Goal: Information Seeking & Learning: Learn about a topic

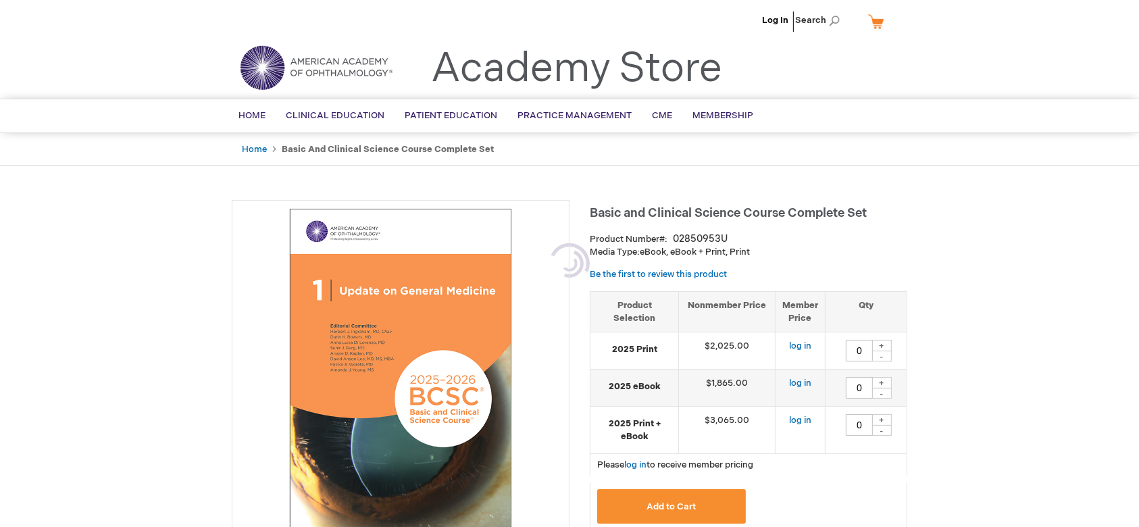
type input "0"
drag, startPoint x: 613, startPoint y: 347, endPoint x: 818, endPoint y: 345, distance: 204.8
click at [816, 345] on tr "2025 Print $2,025.00 log in 0 + -" at bounding box center [749, 351] width 316 height 37
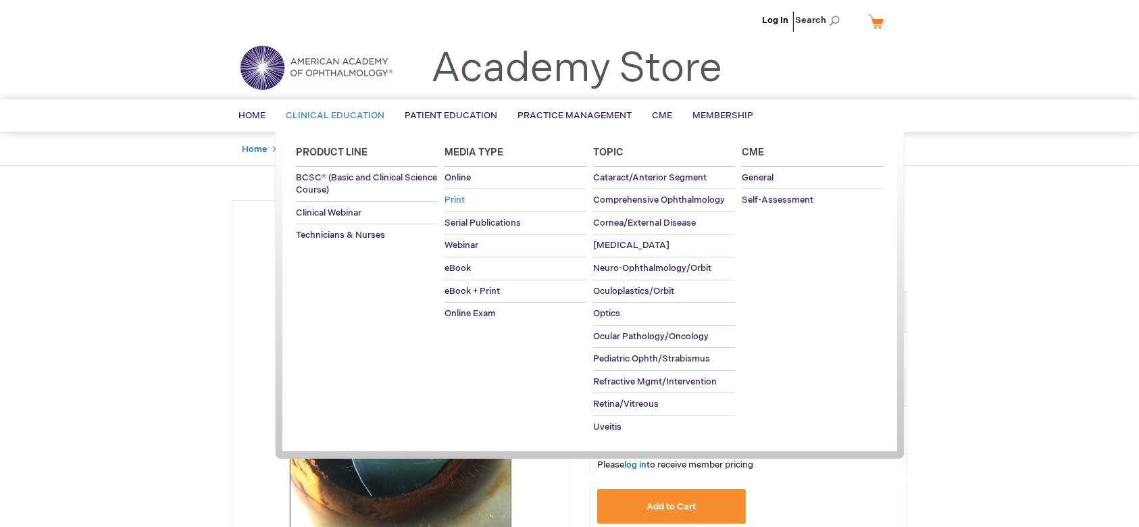
click at [462, 199] on span "Print" at bounding box center [455, 200] width 20 height 11
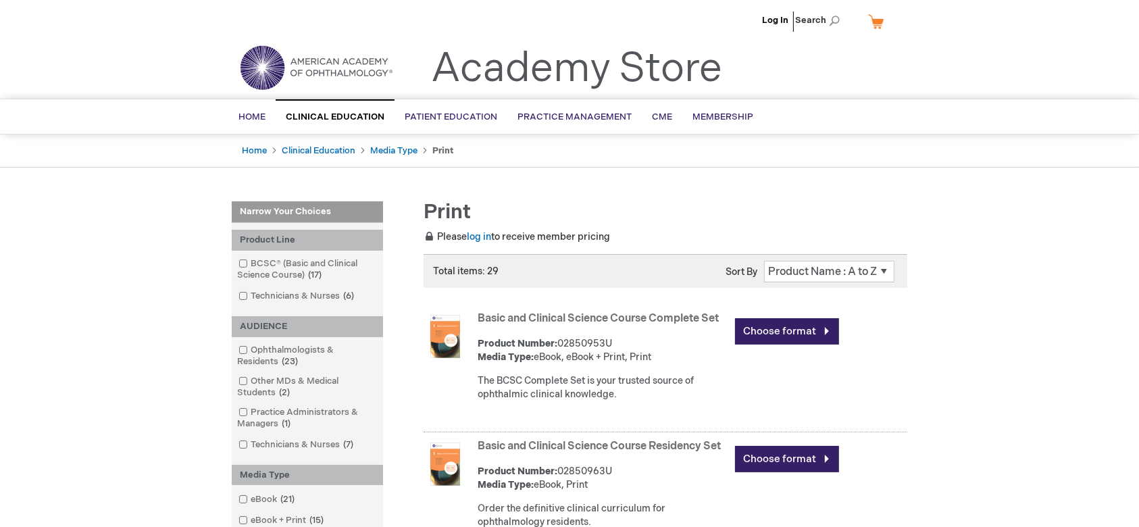
scroll to position [90, 0]
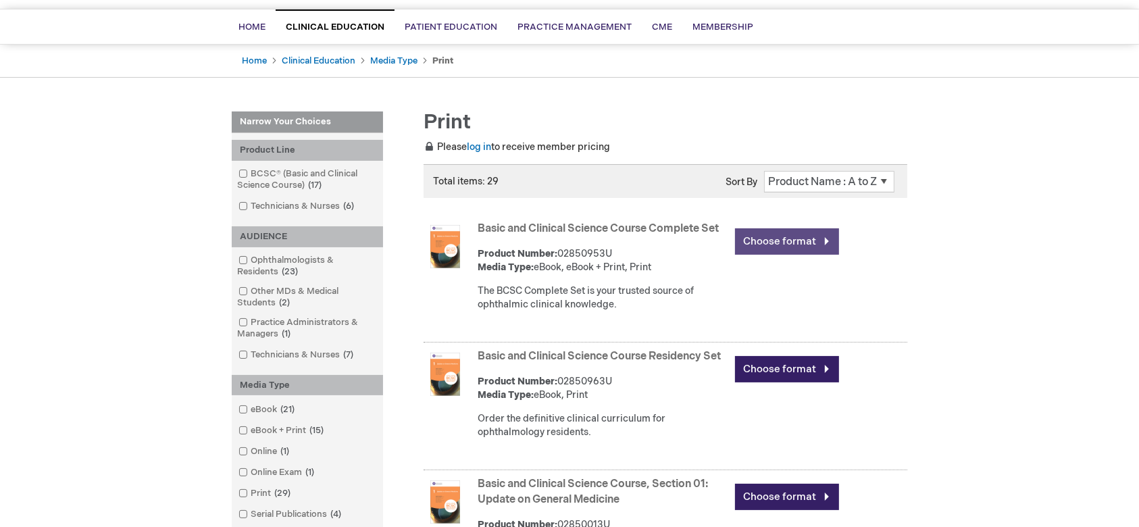
click at [827, 239] on link "Choose format" at bounding box center [787, 241] width 104 height 26
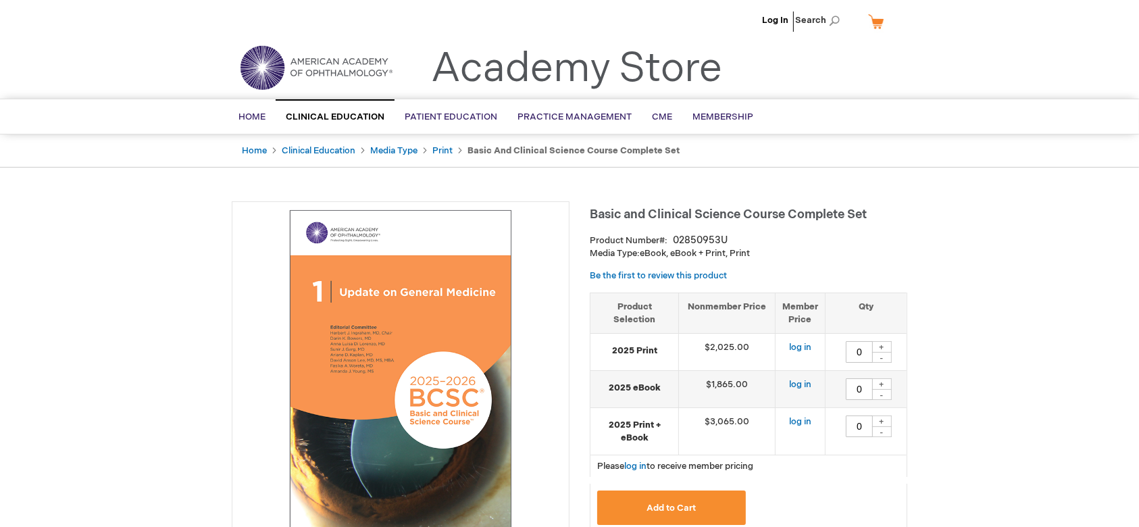
click at [371, 254] on img at bounding box center [400, 370] width 323 height 323
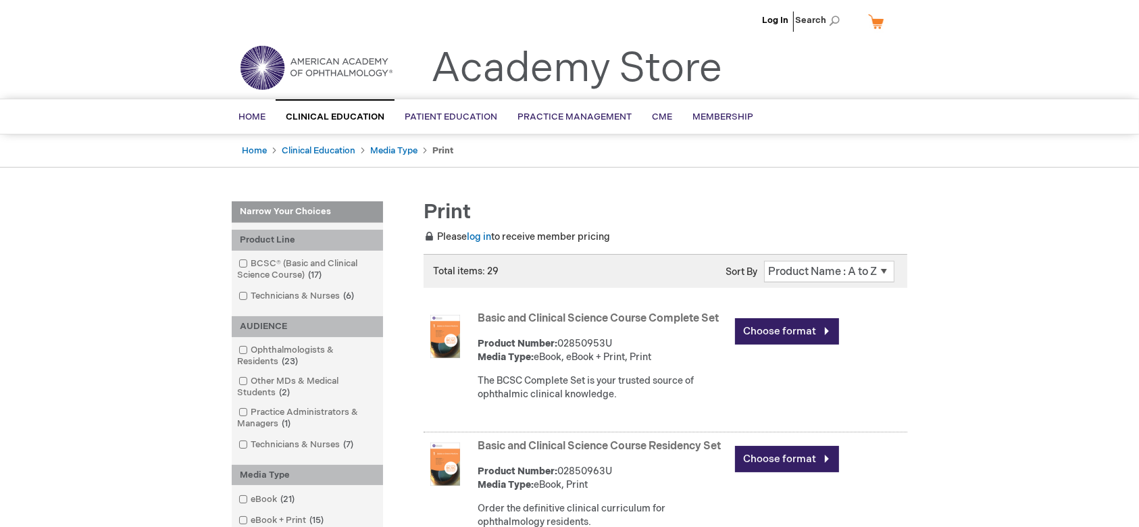
click at [323, 68] on img at bounding box center [316, 67] width 162 height 49
click at [517, 315] on link "Basic and Clinical Science Course Complete Set" at bounding box center [598, 318] width 241 height 13
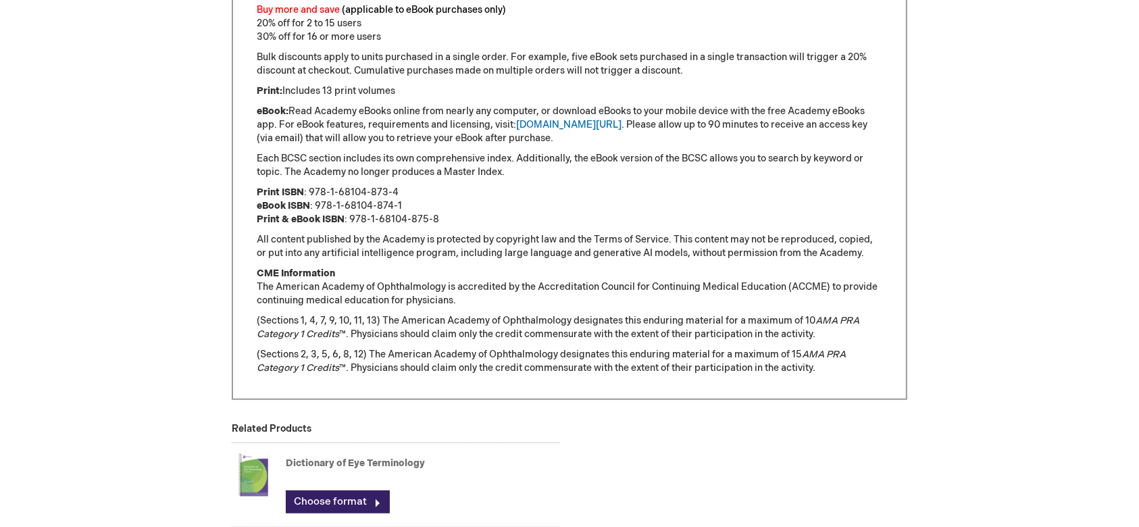
scroll to position [991, 0]
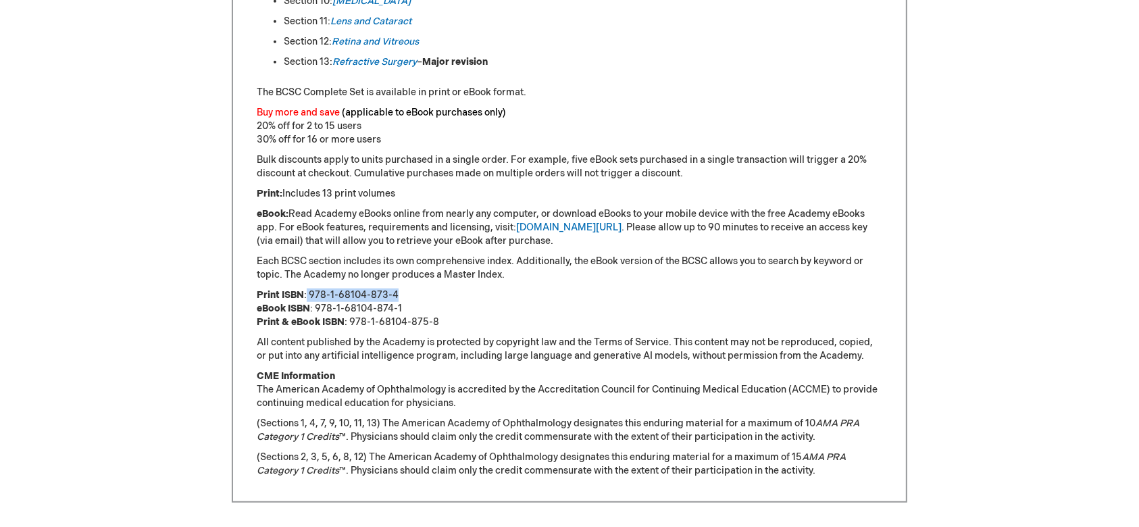
drag, startPoint x: 308, startPoint y: 295, endPoint x: 416, endPoint y: 283, distance: 108.8
click at [416, 283] on div "Be at the Forefront of Clinical Knowledge The Academy’s 2025-2026 Basic and Cli…" at bounding box center [570, 60] width 626 height 835
copy p "978-1-68104-873-4"
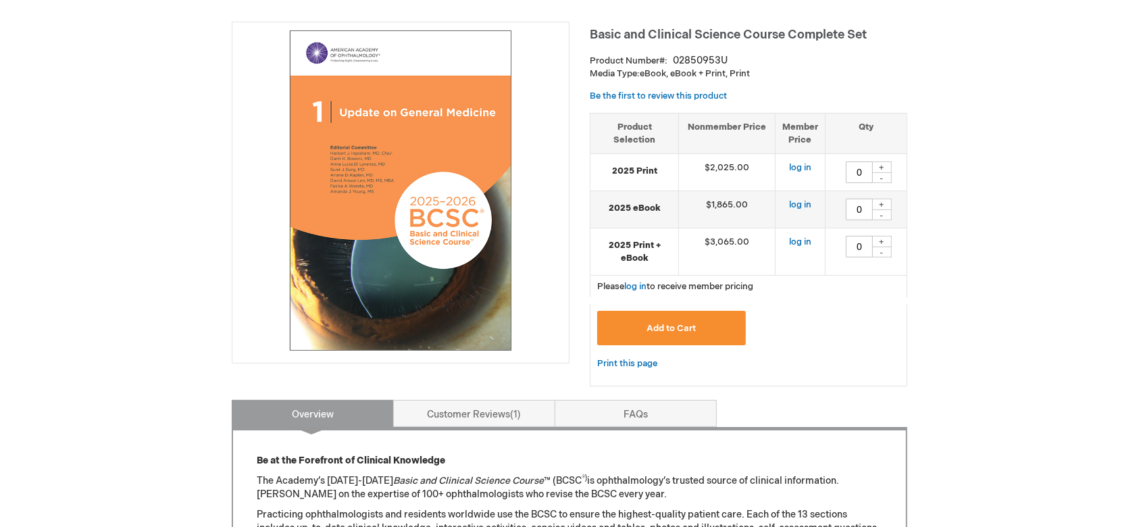
scroll to position [0, 0]
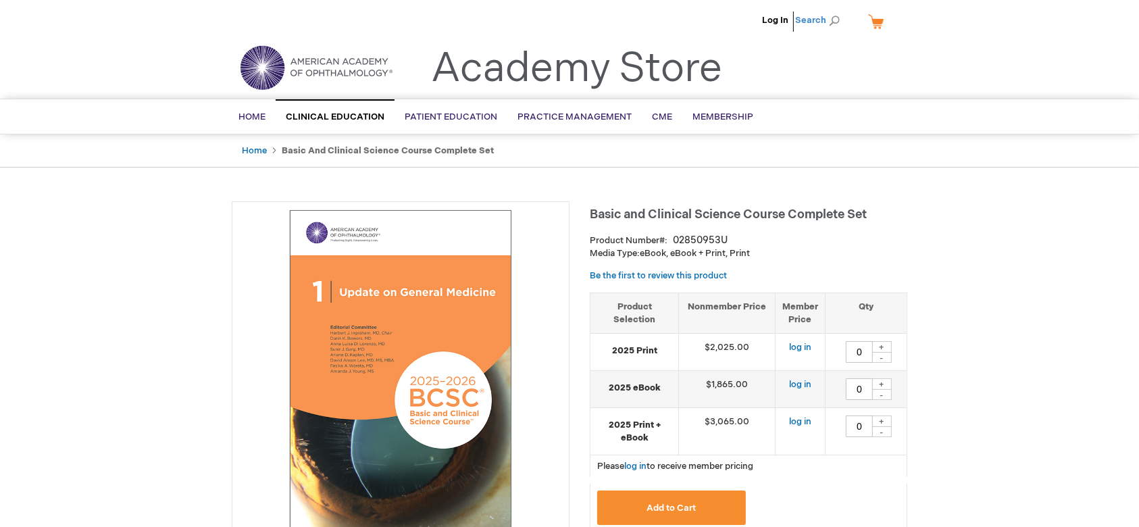
click at [835, 22] on span "Search" at bounding box center [820, 20] width 51 height 27
click at [710, 24] on input "Search" at bounding box center [757, 21] width 140 height 22
type input "2024-25"
click at [838, 19] on button "Search" at bounding box center [834, 21] width 11 height 22
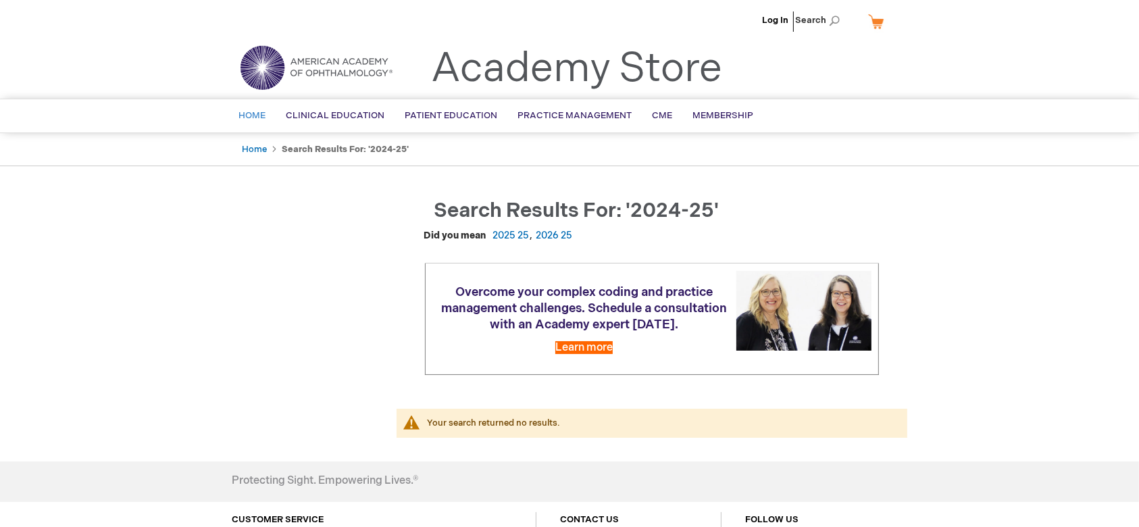
click at [257, 116] on span "Home" at bounding box center [252, 115] width 27 height 11
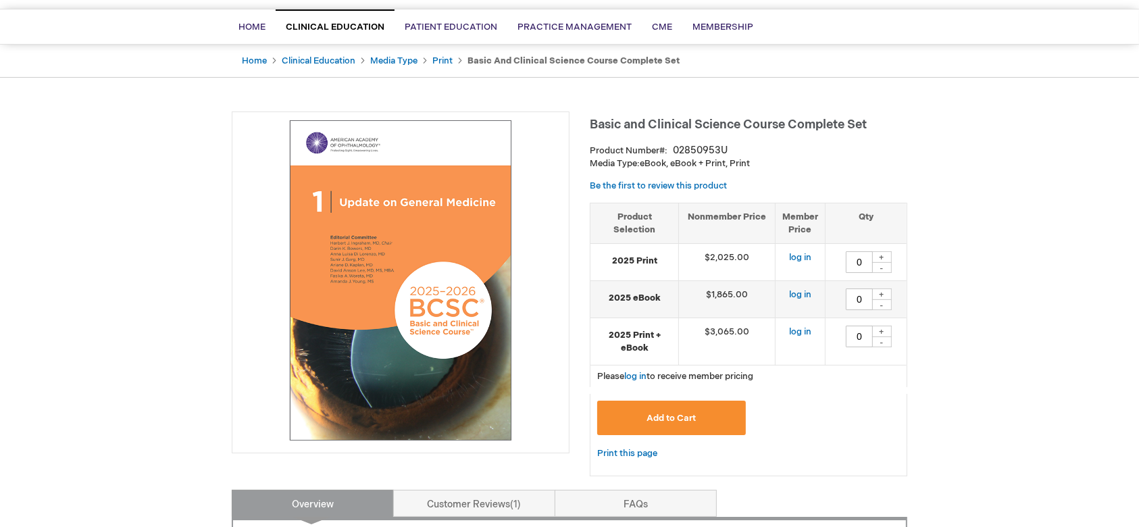
scroll to position [450, 0]
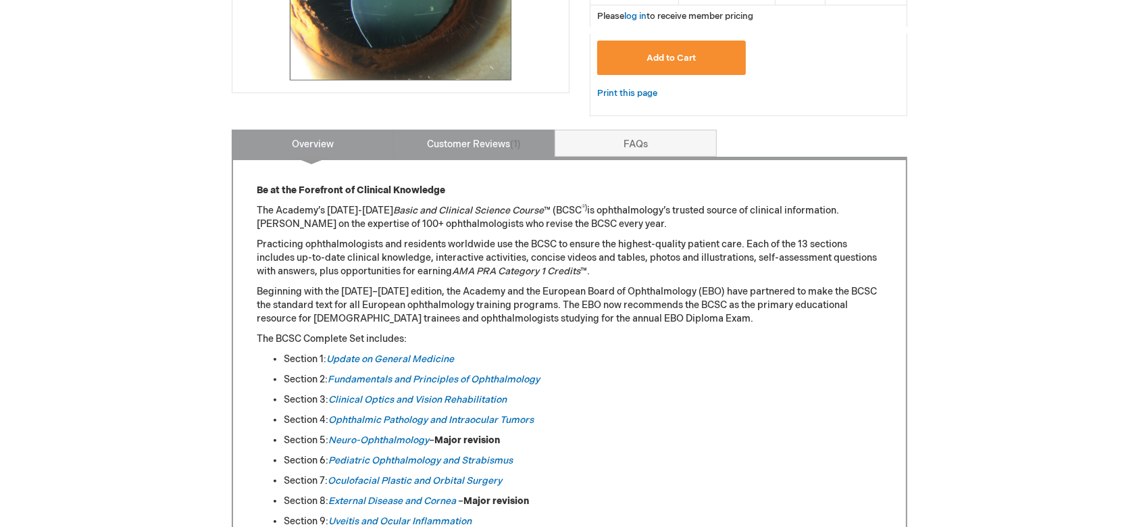
click at [459, 146] on link "Customer Reviews 1" at bounding box center [474, 143] width 162 height 27
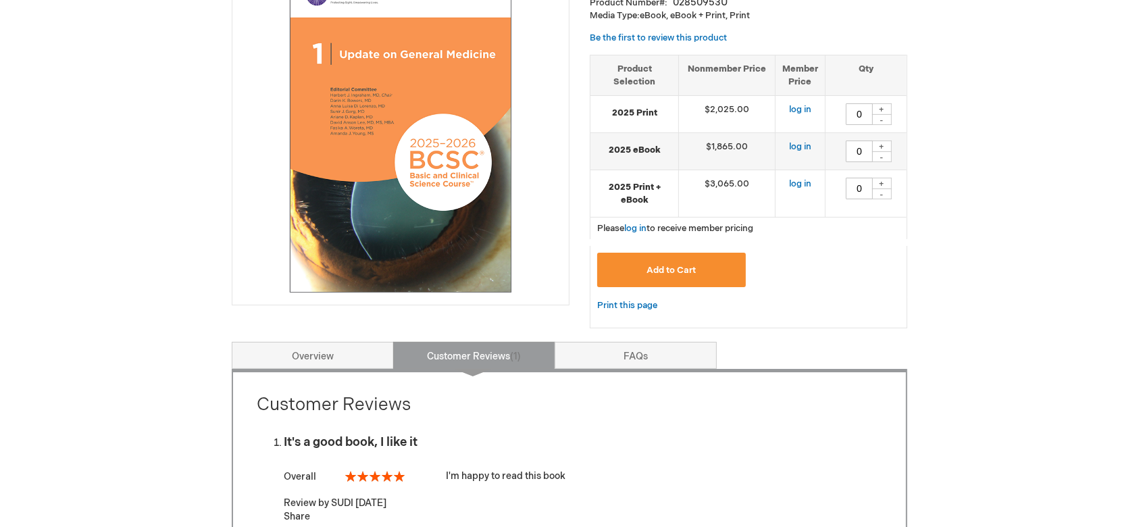
scroll to position [90, 0]
